Goal: Information Seeking & Learning: Learn about a topic

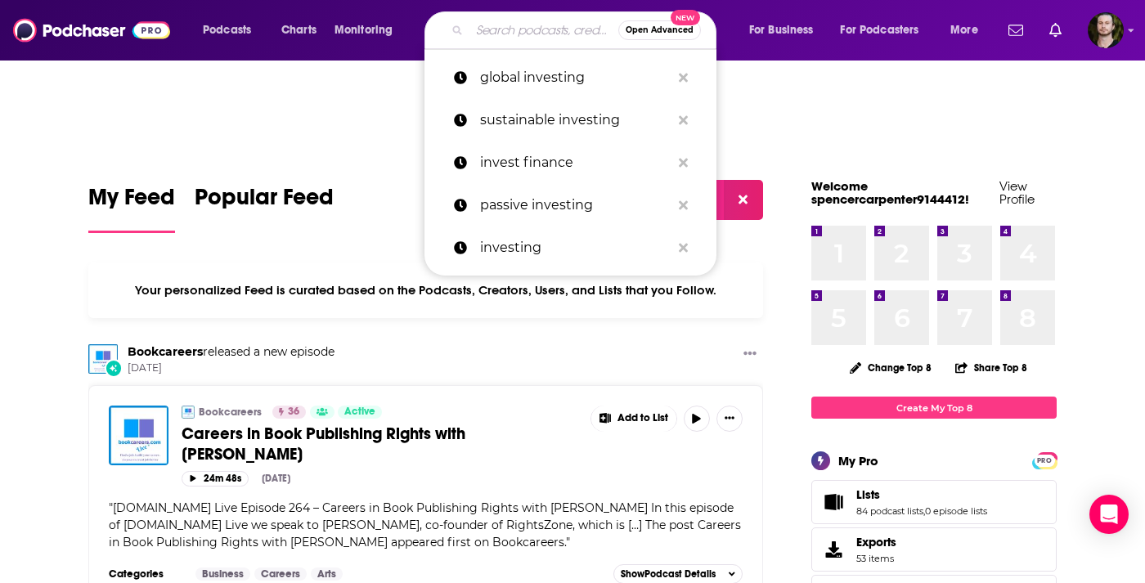
click at [523, 34] on input "Search podcasts, credits, & more..." at bounding box center [543, 30] width 149 height 26
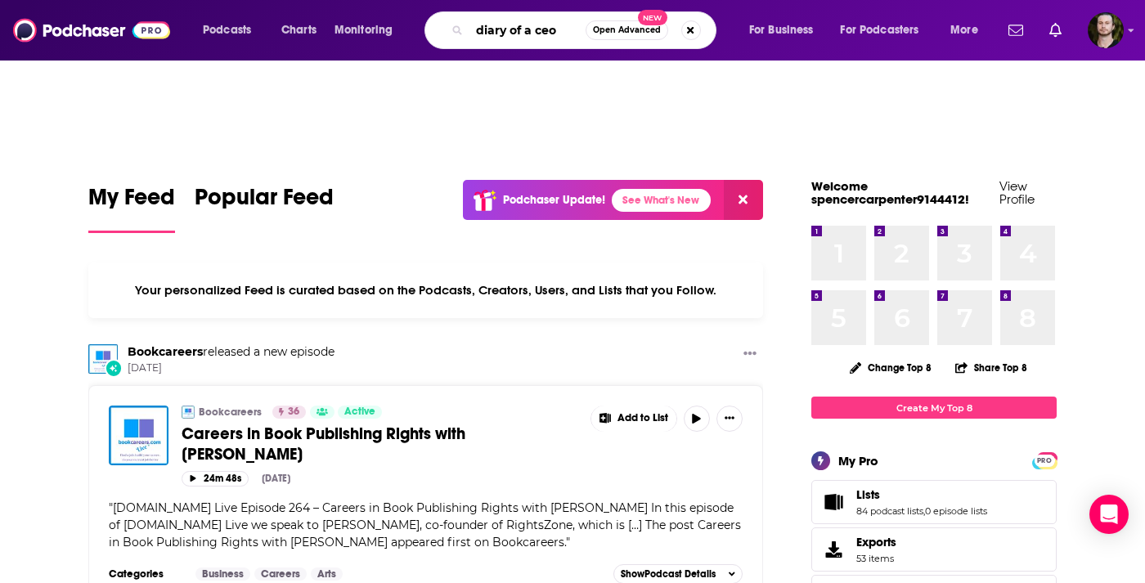
type input "diary of a ceo"
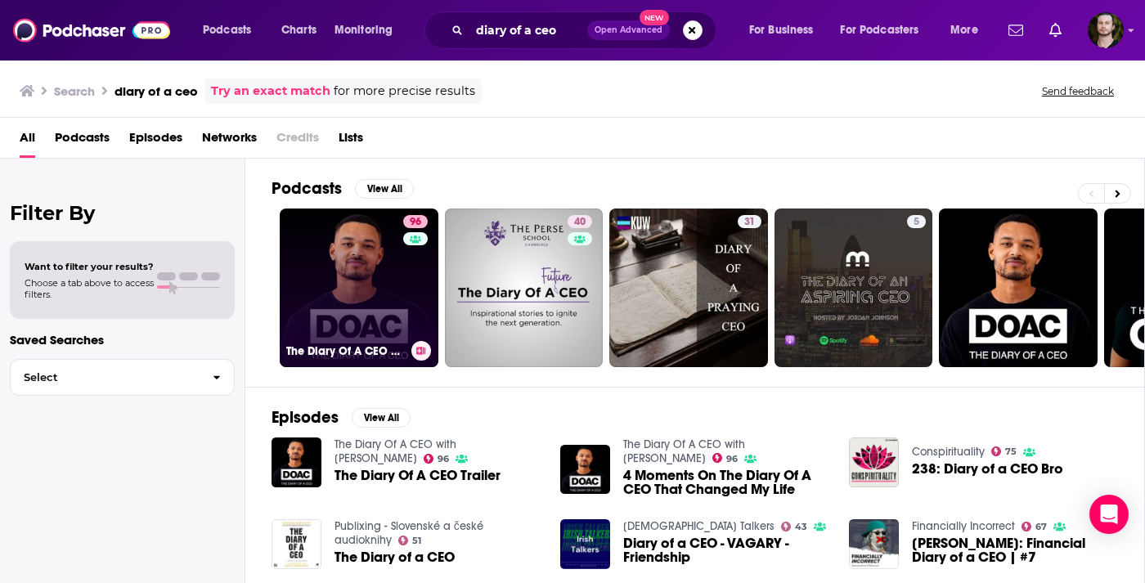
click at [366, 303] on link "96 The Diary Of A CEO with [PERSON_NAME]" at bounding box center [359, 288] width 159 height 159
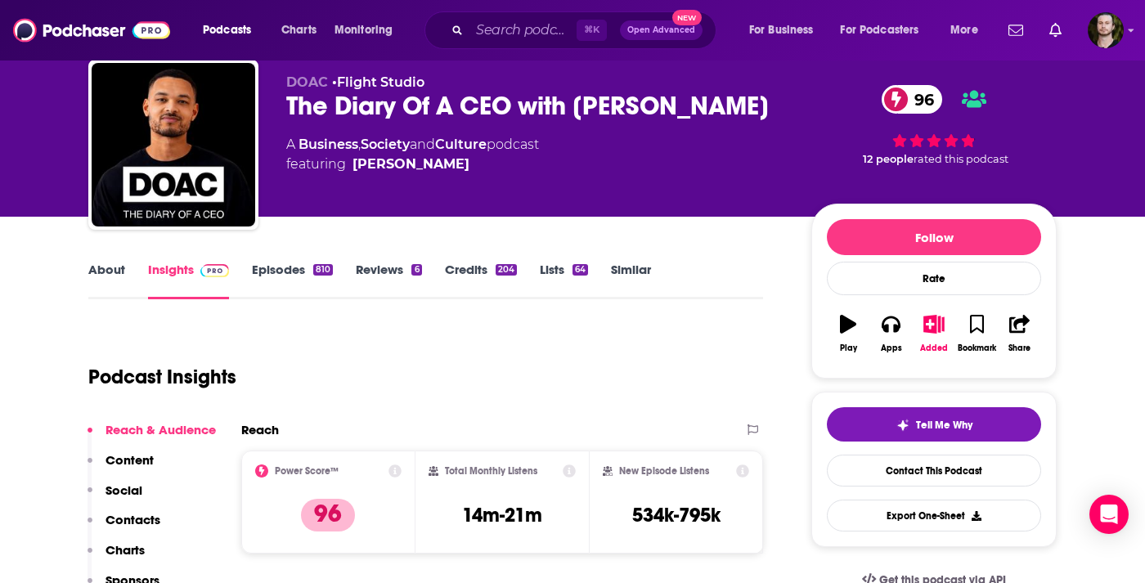
scroll to position [52, 0]
